Goal: Navigation & Orientation: Go to known website

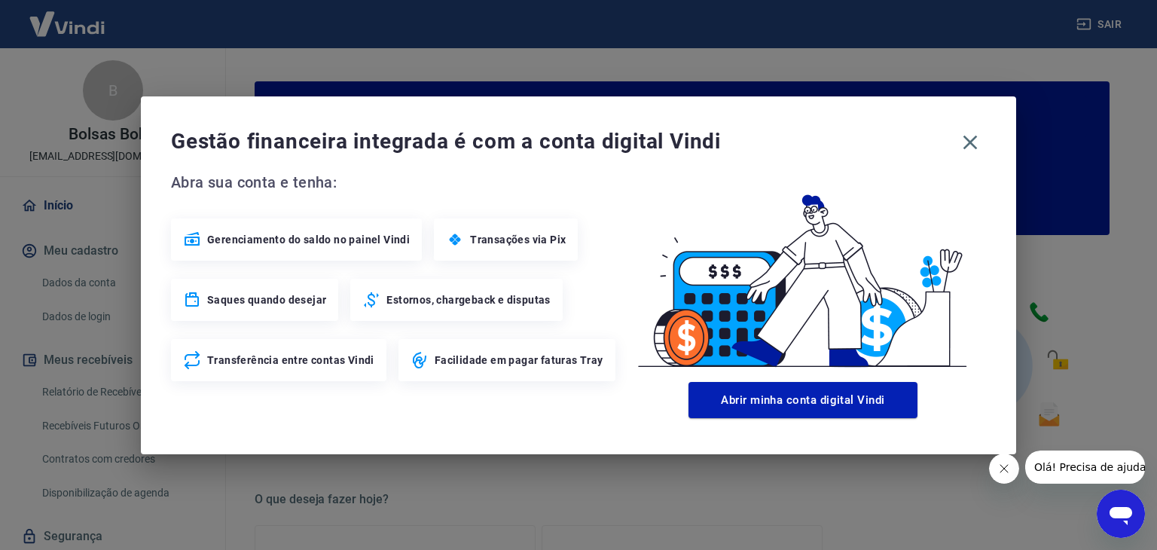
drag, startPoint x: 969, startPoint y: 136, endPoint x: 729, endPoint y: 191, distance: 246.4
click at [969, 136] on icon "button" at bounding box center [970, 142] width 24 height 24
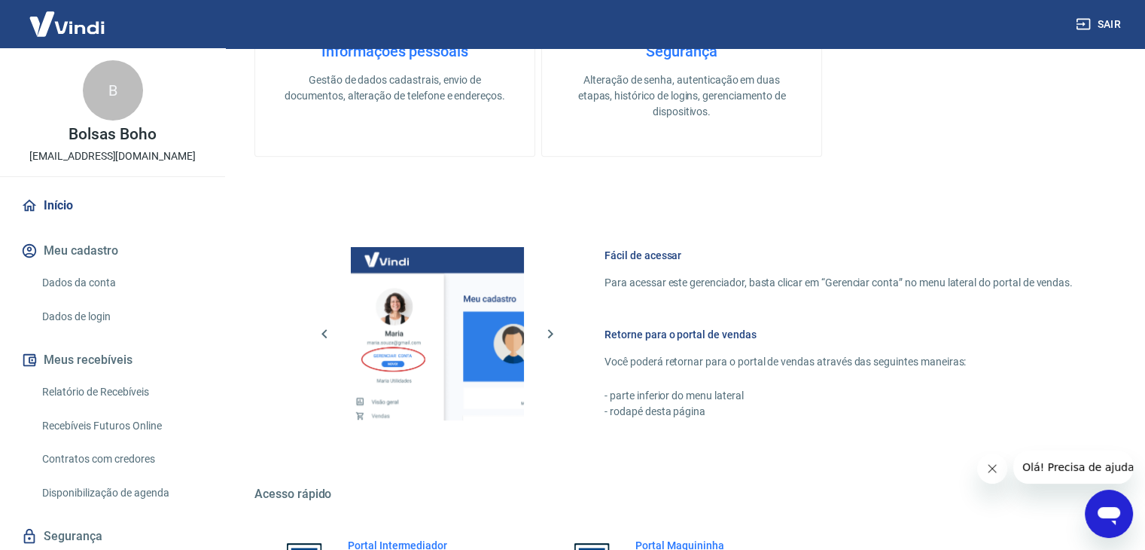
scroll to position [753, 0]
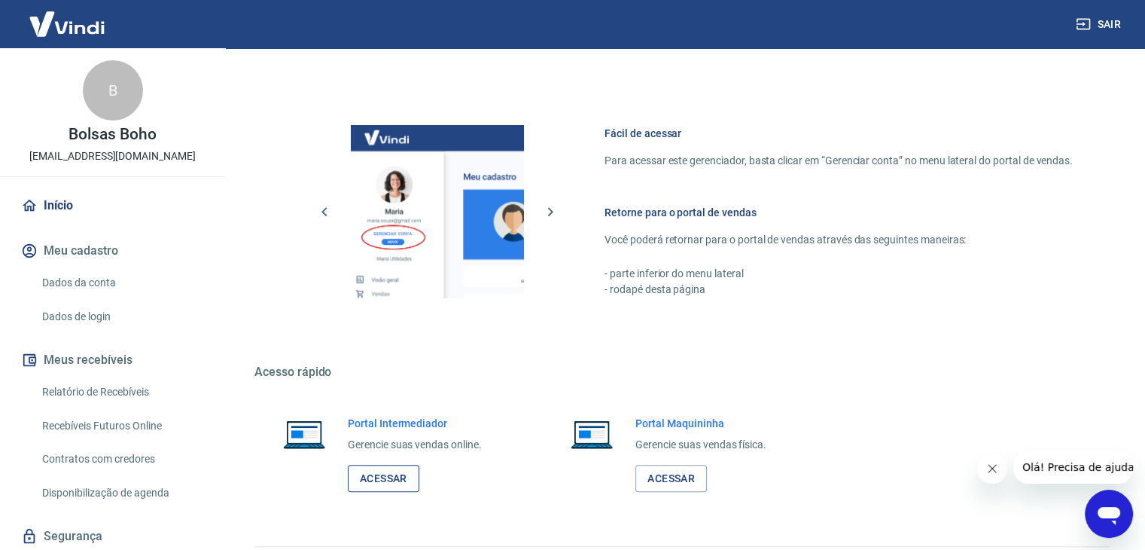
click at [392, 484] on link "Acessar" at bounding box center [384, 479] width 72 height 28
